Goal: Transaction & Acquisition: Purchase product/service

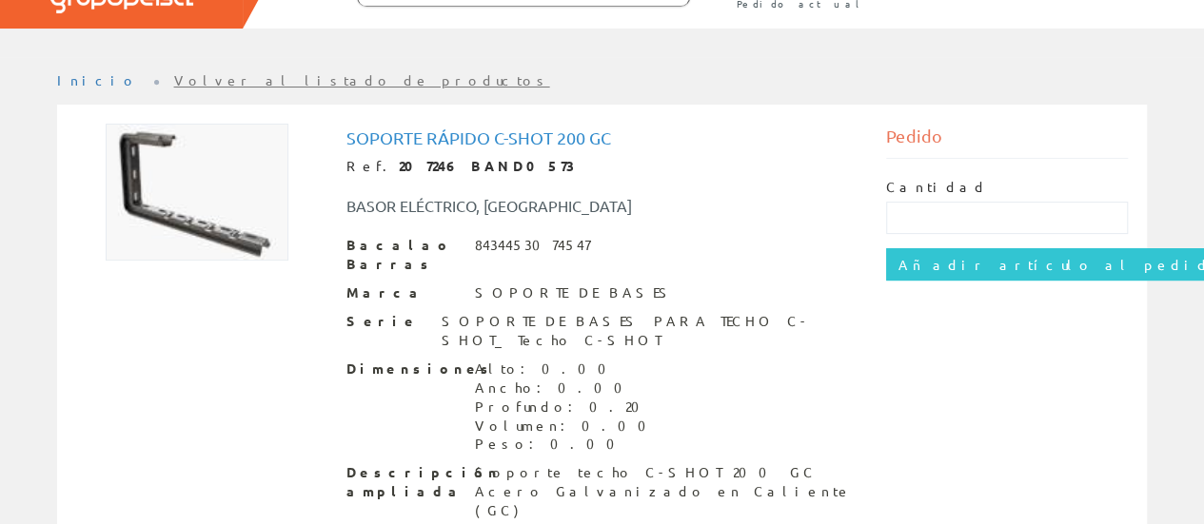
scroll to position [125, 0]
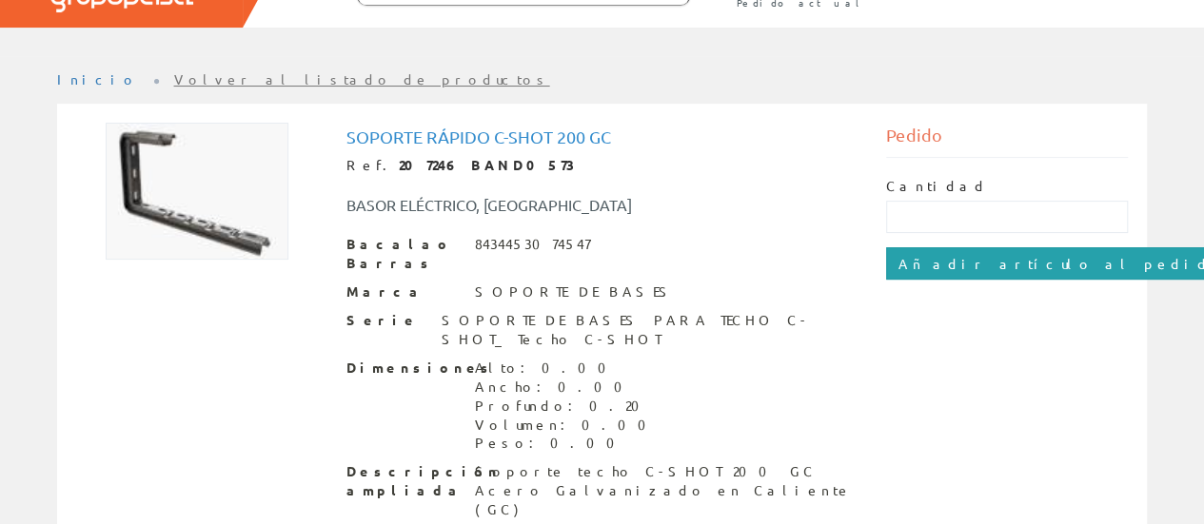
click at [951, 267] on input "Añadir artículo al pedido" at bounding box center [1061, 263] width 350 height 32
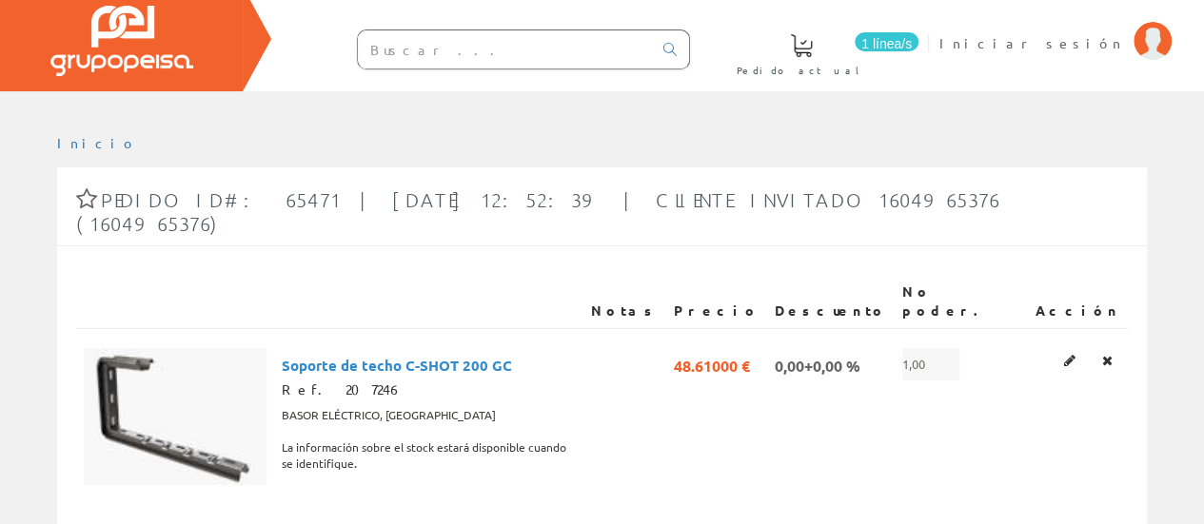
scroll to position [90, 0]
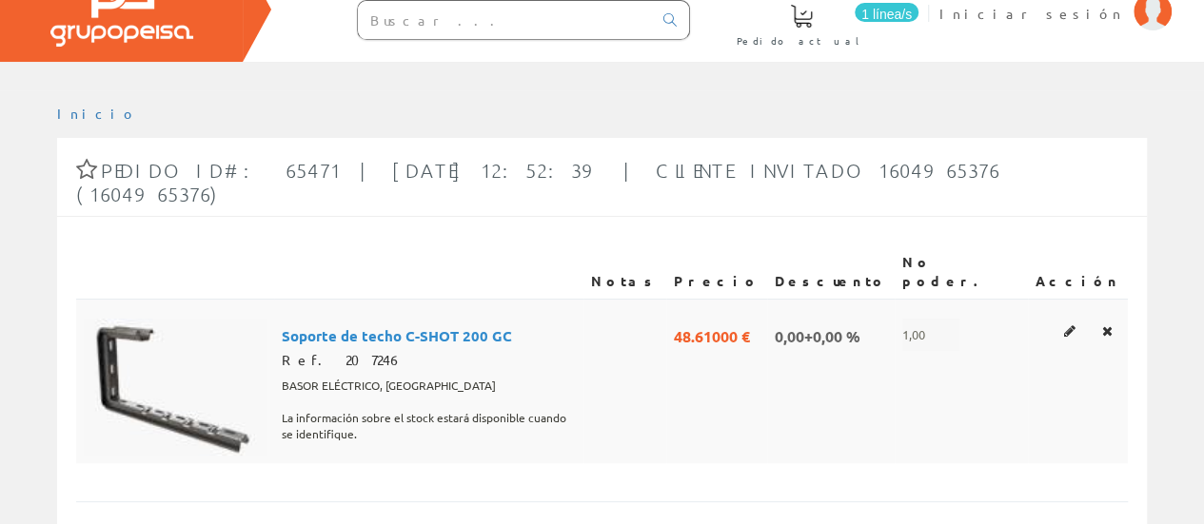
click at [860, 319] on span "0,00+0,00 %" at bounding box center [818, 335] width 86 height 32
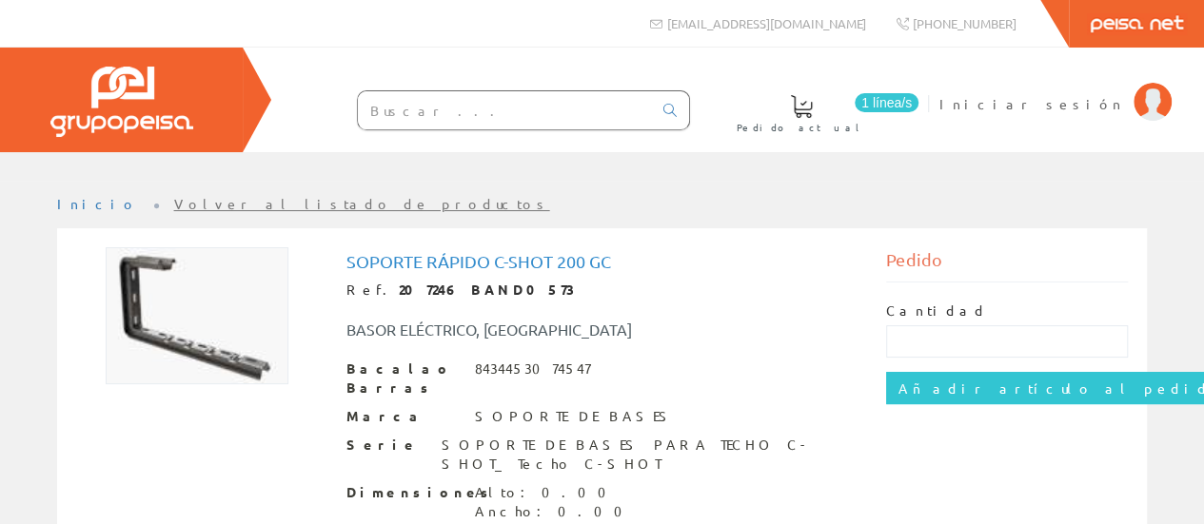
scroll to position [95, 0]
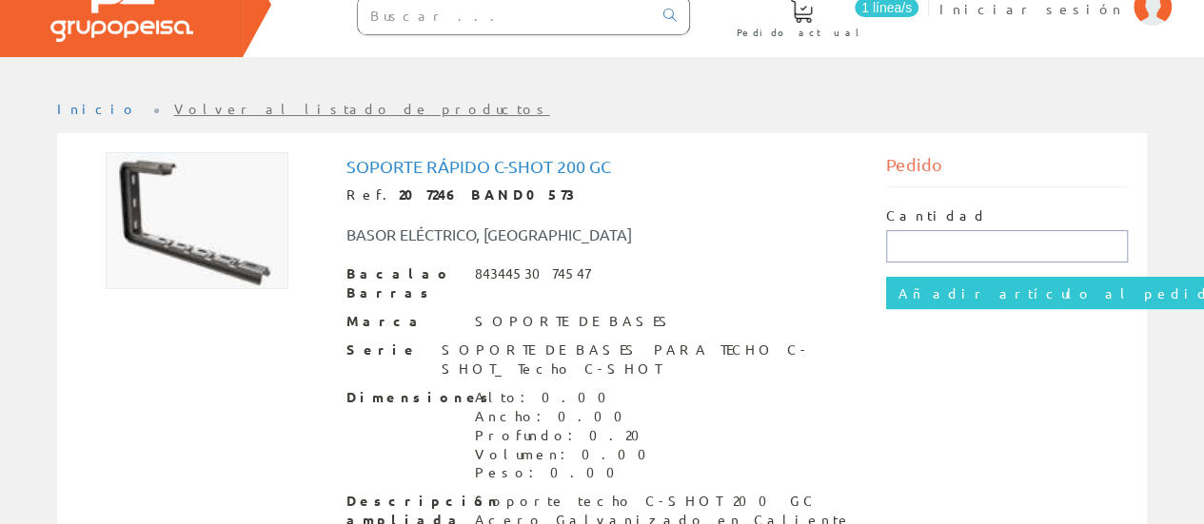
click at [979, 252] on input "text" at bounding box center [1007, 246] width 242 height 32
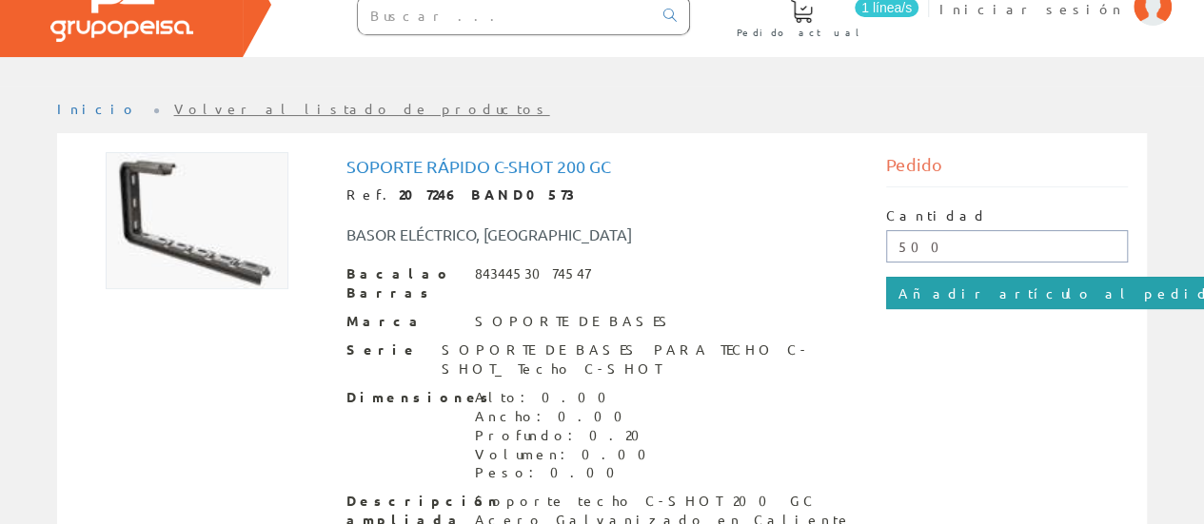
type input "500"
click at [1023, 303] on input "Añadir artículo al pedido" at bounding box center [1061, 293] width 350 height 32
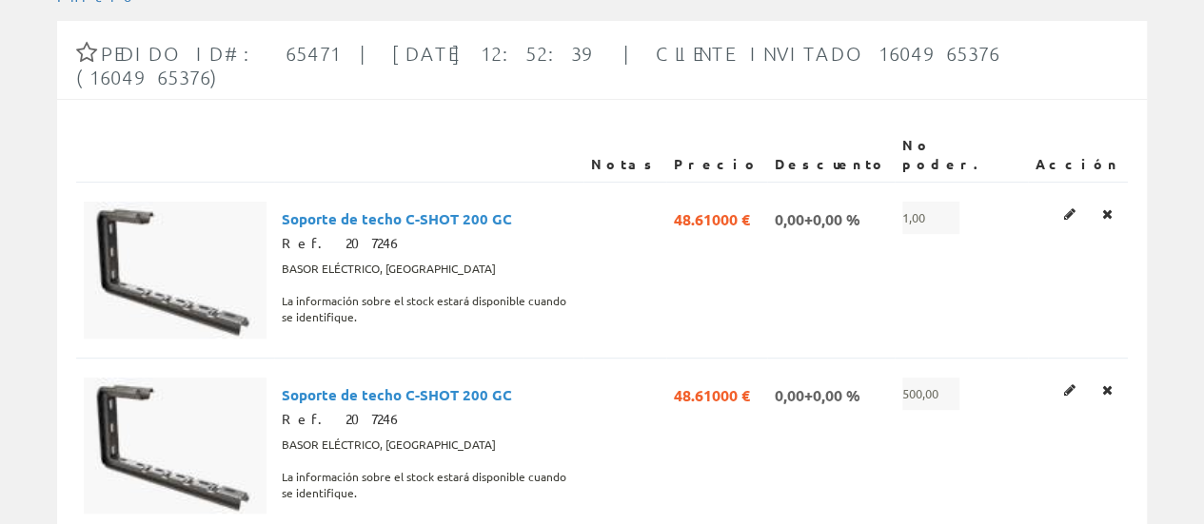
scroll to position [212, 0]
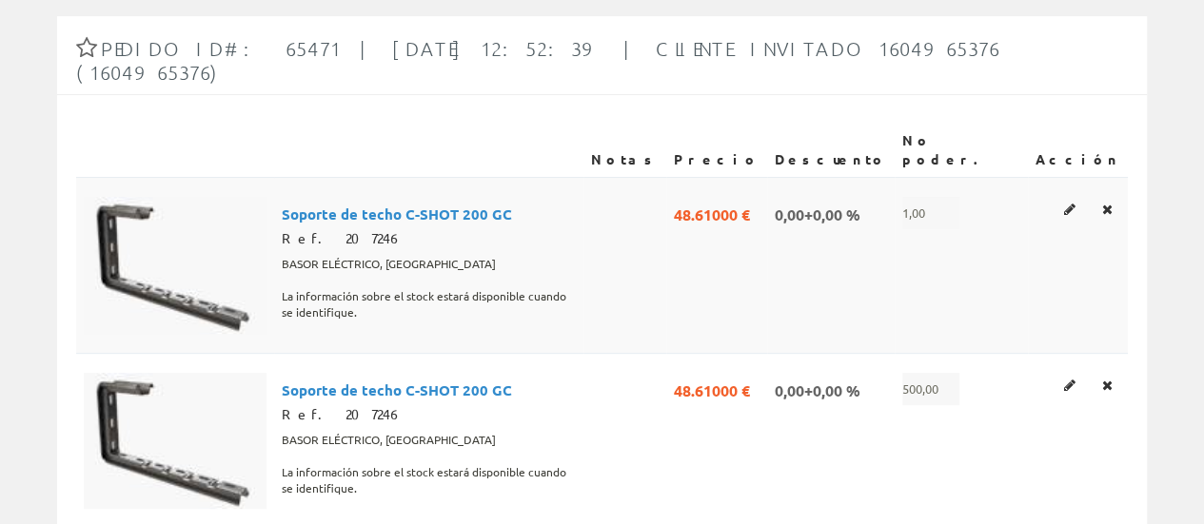
click at [959, 197] on span "1,00" at bounding box center [930, 213] width 57 height 32
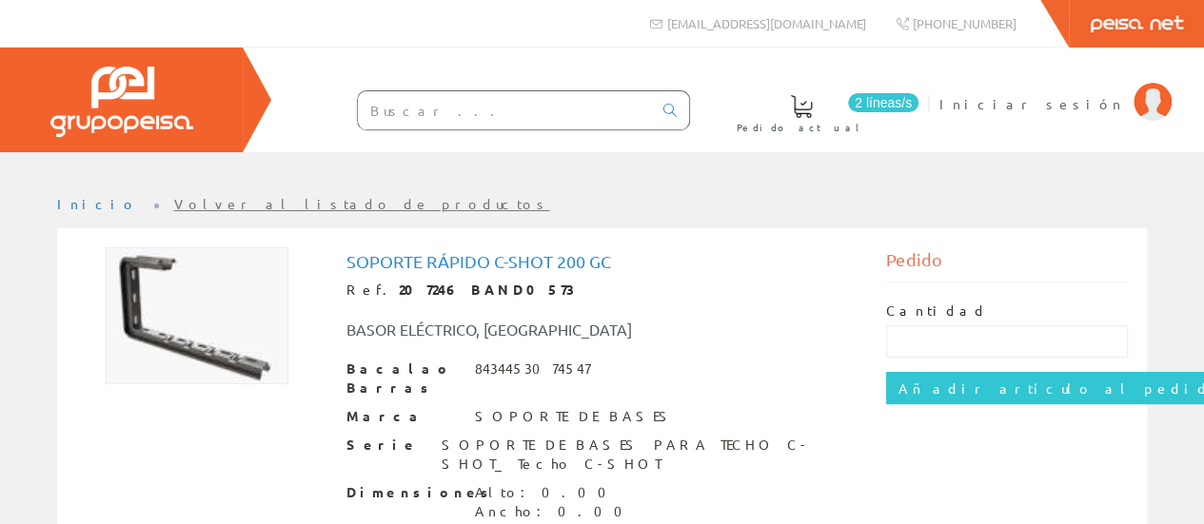
click at [912, 107] on font "2 líneas/s" at bounding box center [883, 102] width 57 height 15
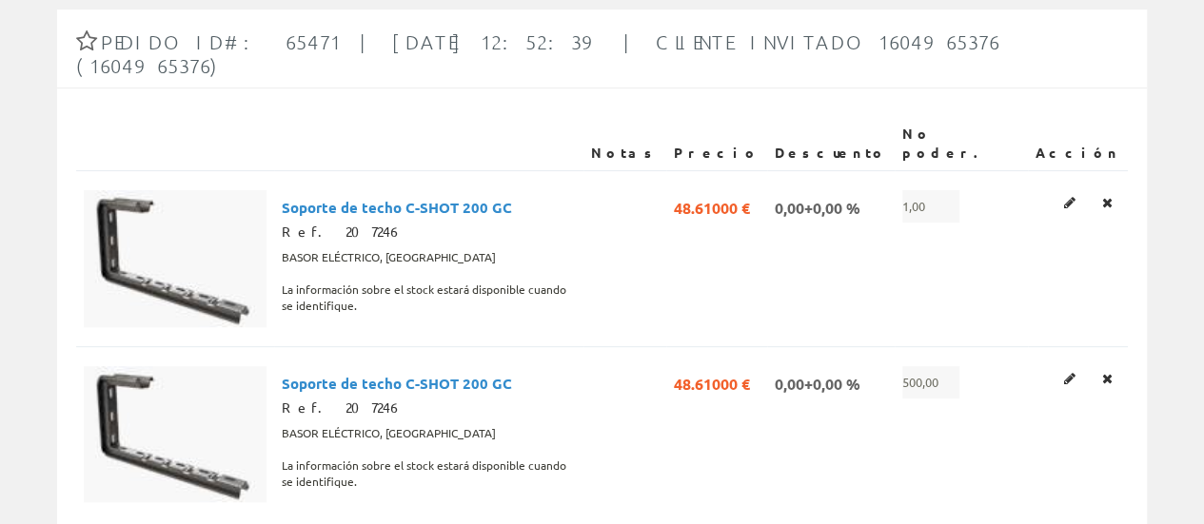
scroll to position [190, 0]
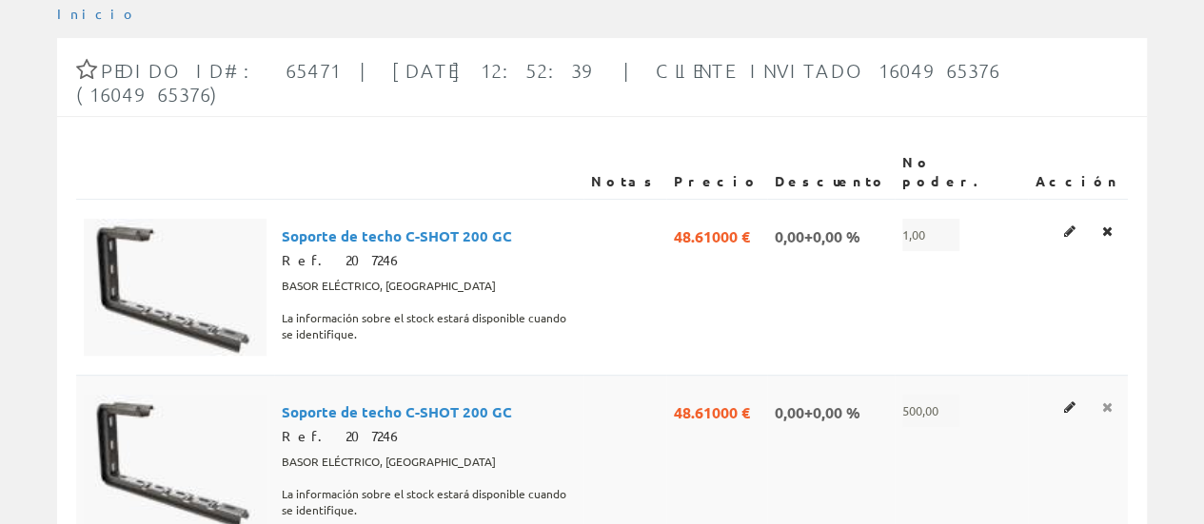
click at [1116, 244] on link at bounding box center [1108, 231] width 22 height 25
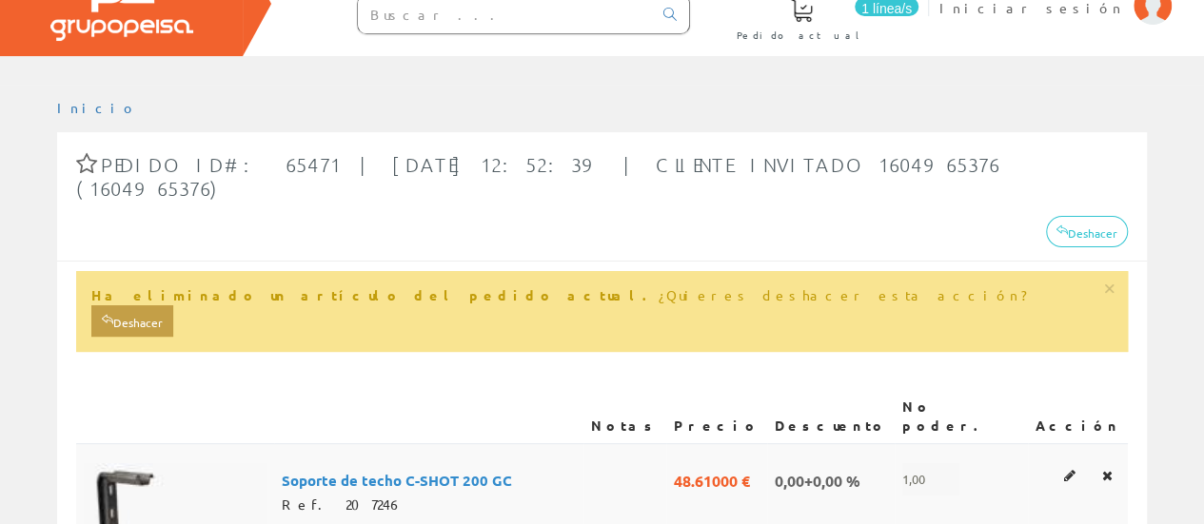
scroll to position [190, 0]
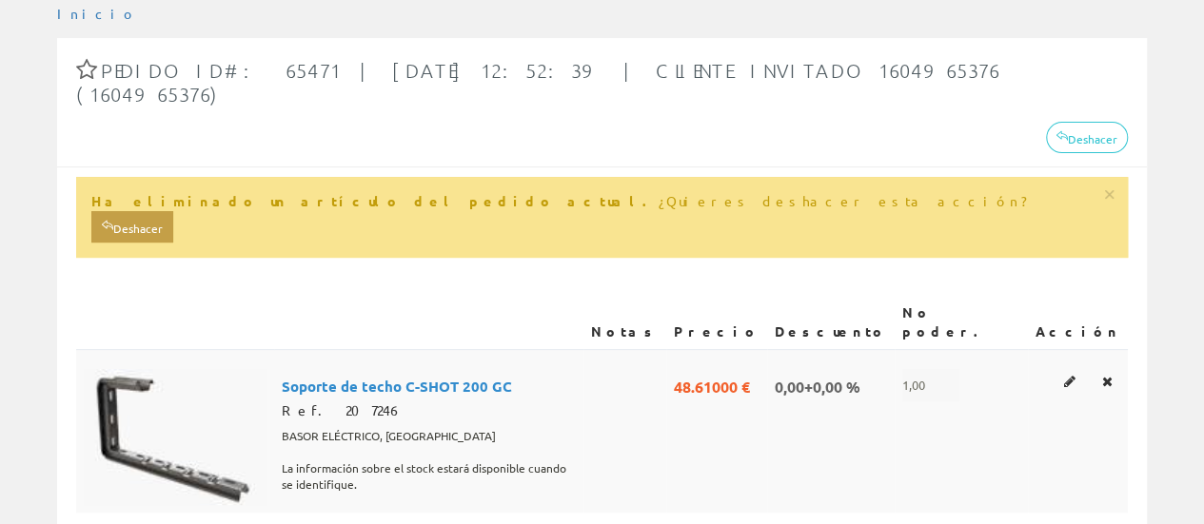
click at [959, 369] on span "1,00" at bounding box center [930, 385] width 57 height 32
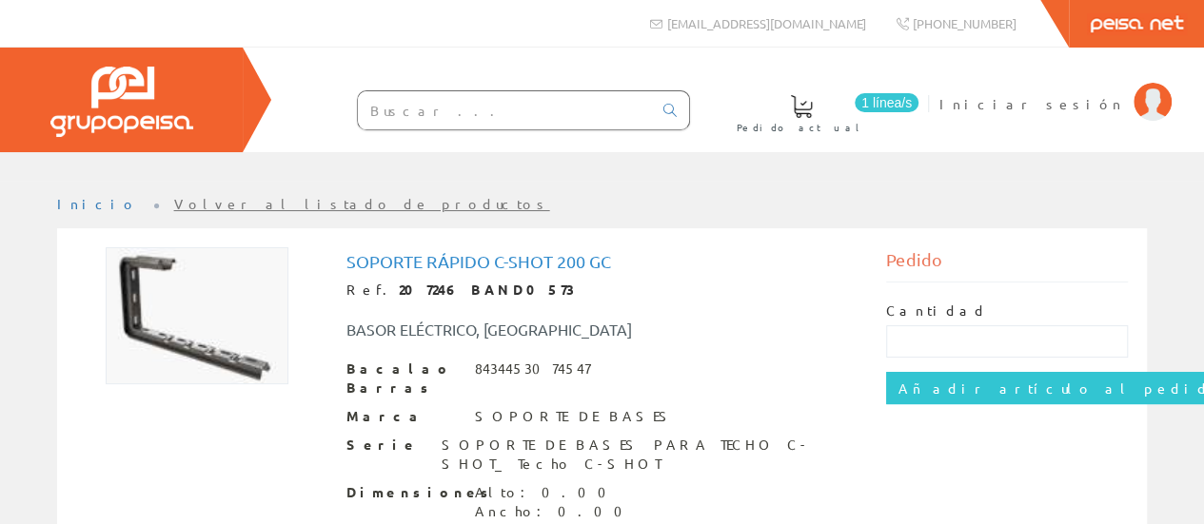
click at [912, 100] on font "1 línea/s" at bounding box center [886, 102] width 50 height 15
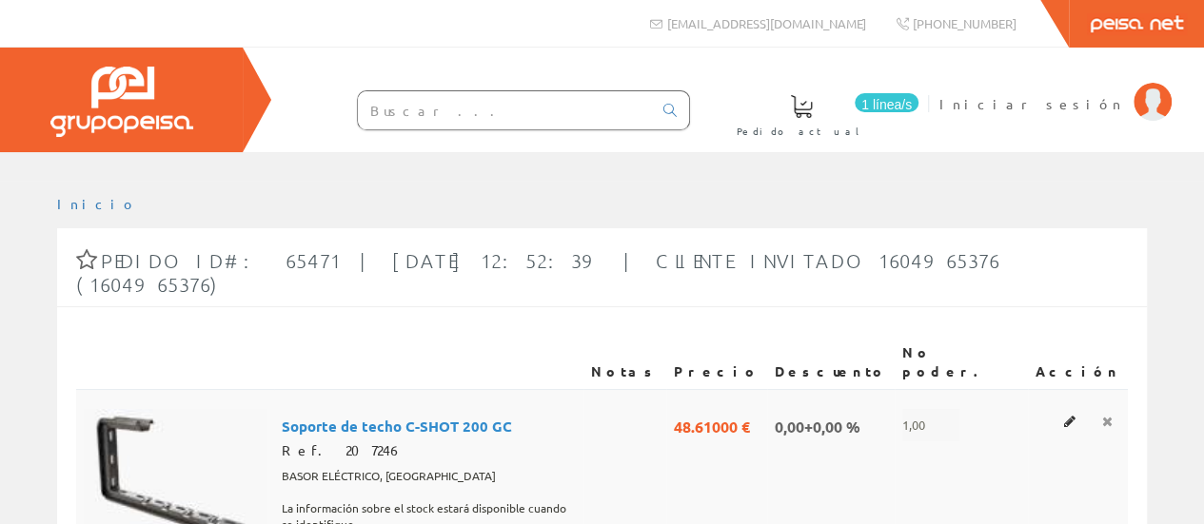
click at [1110, 415] on icon at bounding box center [1107, 421] width 10 height 13
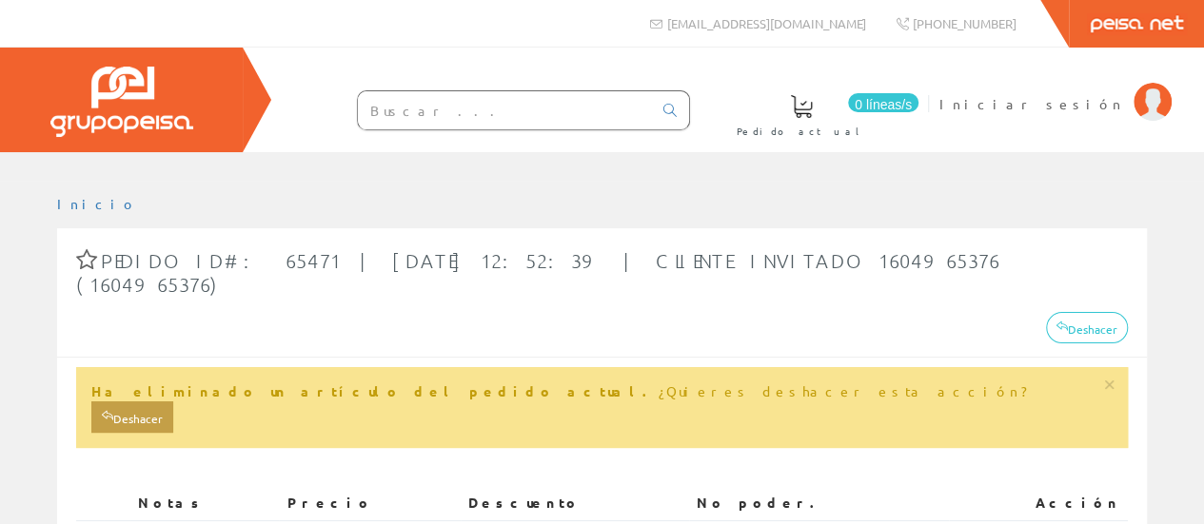
scroll to position [286, 0]
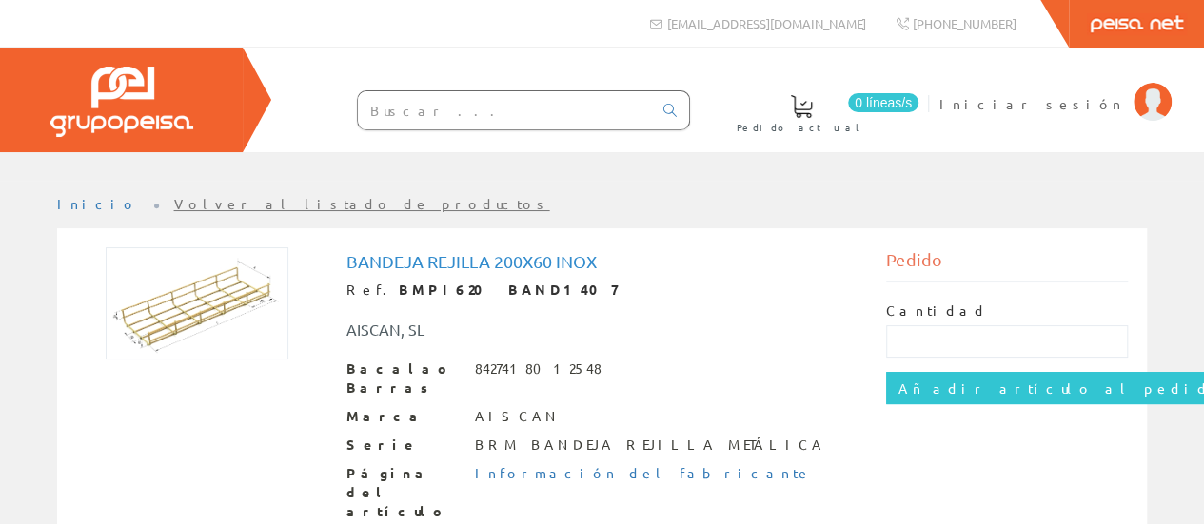
click at [148, 100] on img at bounding box center [121, 102] width 143 height 70
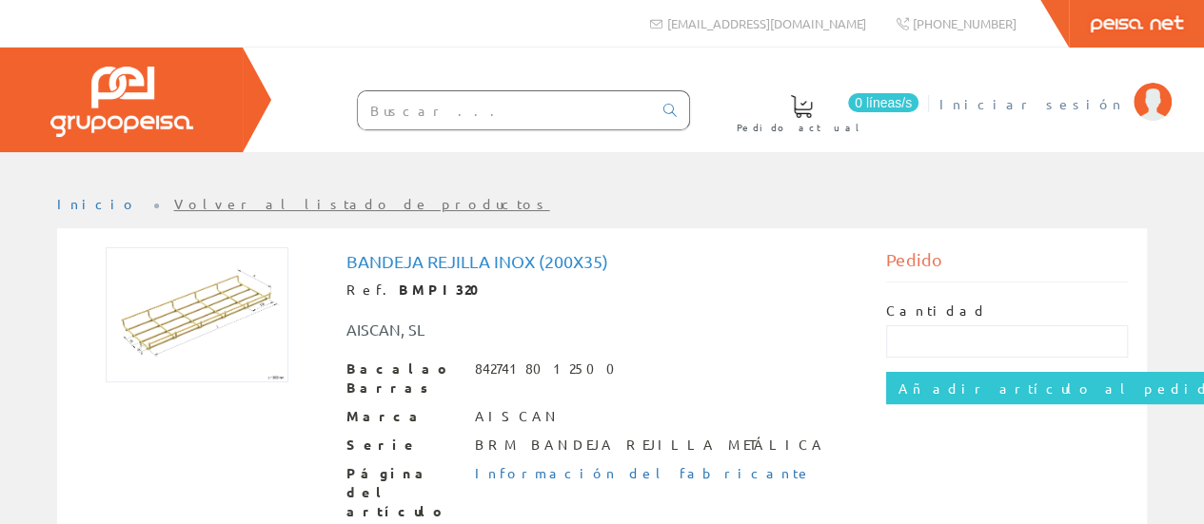
click at [1100, 100] on font "Iniciar sesión" at bounding box center [1032, 103] width 185 height 17
